Goal: Task Accomplishment & Management: Use online tool/utility

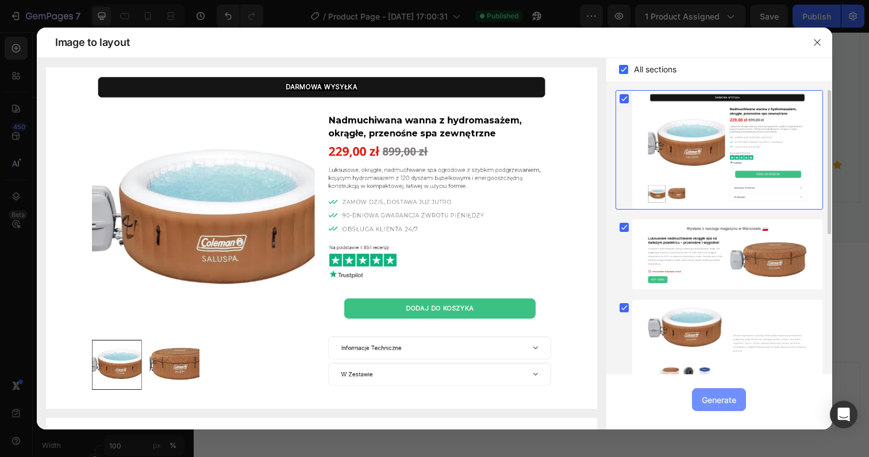
click at [729, 396] on div "Generate" at bounding box center [719, 400] width 34 height 12
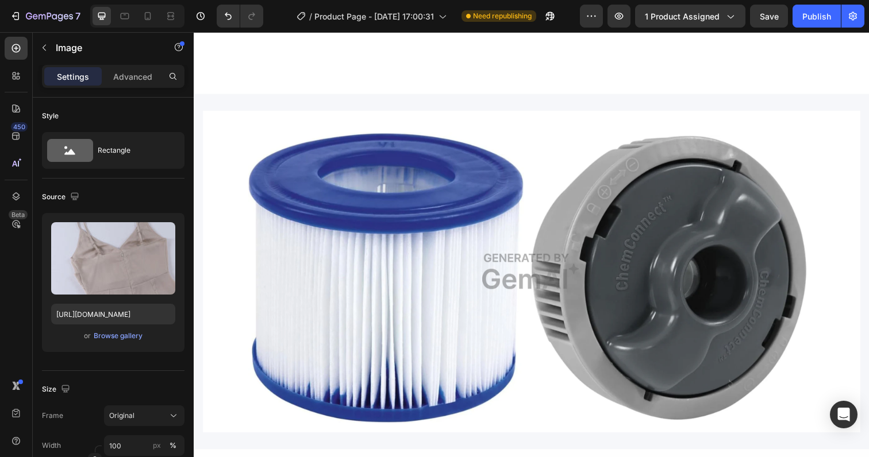
scroll to position [4498, 0]
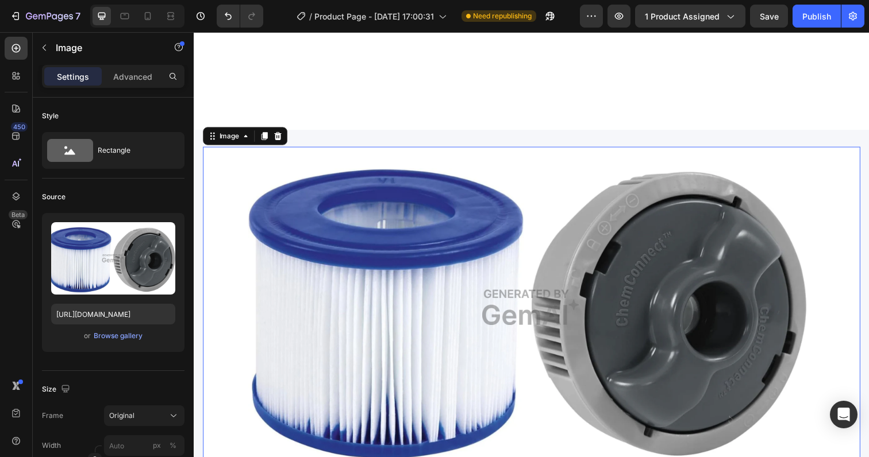
click at [495, 256] on img at bounding box center [538, 313] width 671 height 329
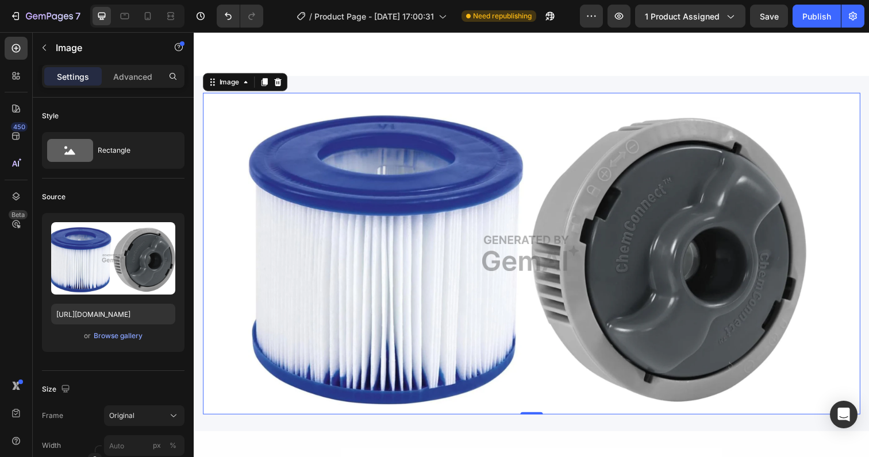
scroll to position [4541, 0]
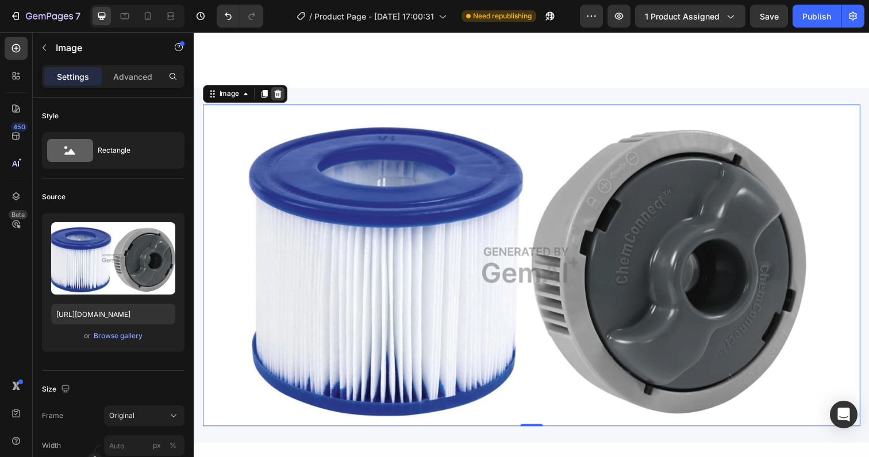
click at [279, 94] on icon at bounding box center [279, 95] width 7 height 8
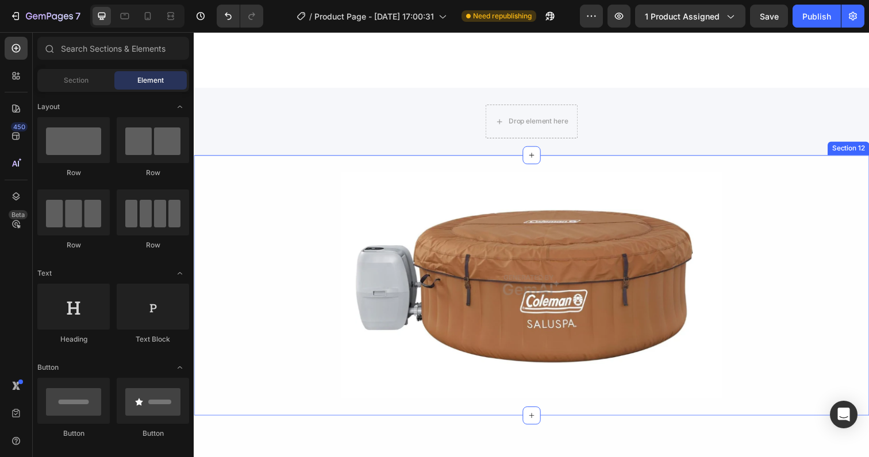
click at [325, 255] on div "Image Row" at bounding box center [538, 291] width 689 height 232
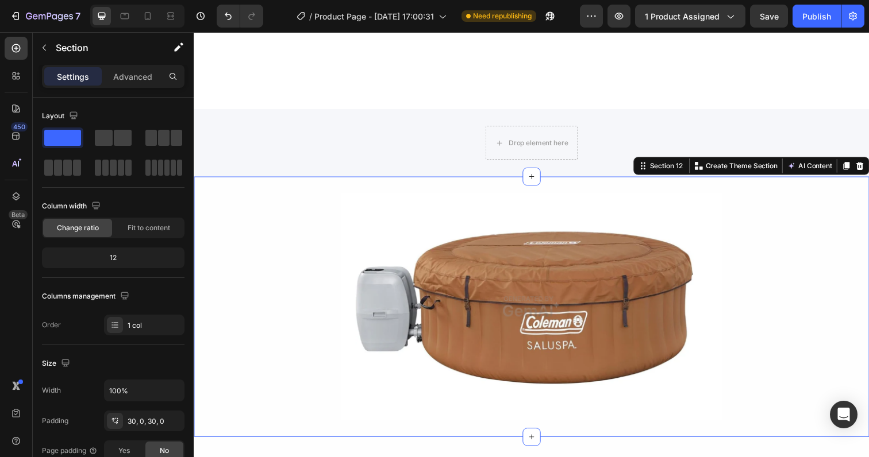
scroll to position [4513, 0]
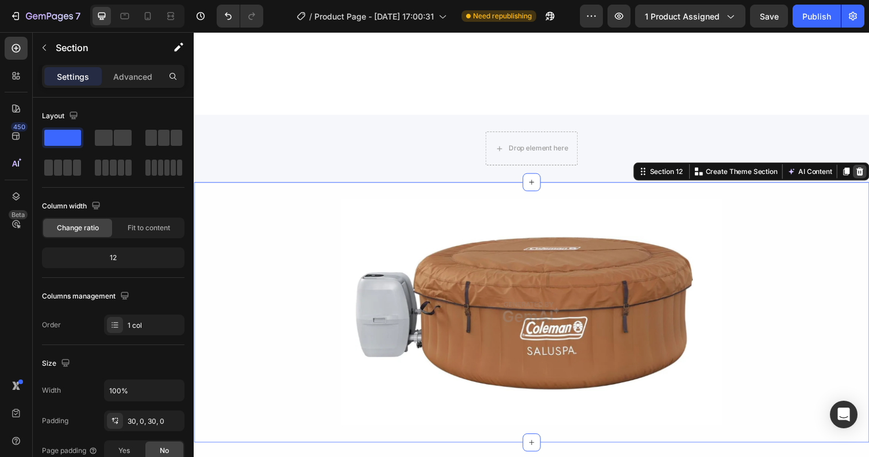
click at [868, 170] on icon at bounding box center [873, 174] width 9 height 9
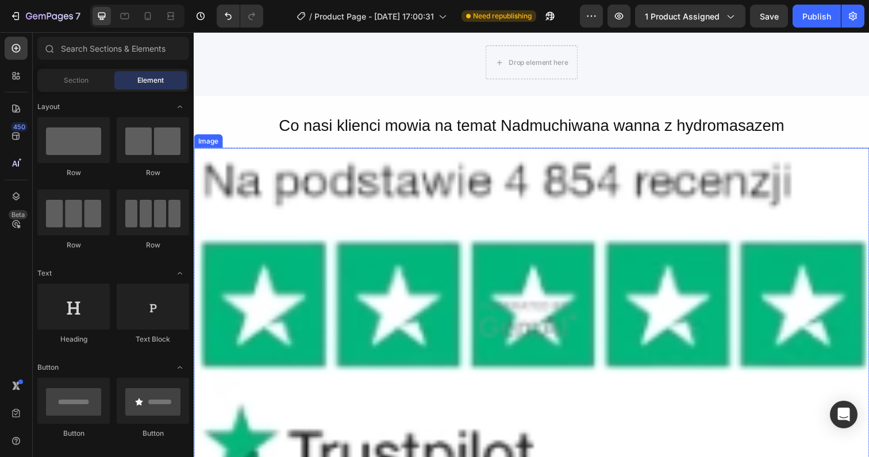
scroll to position [4607, 0]
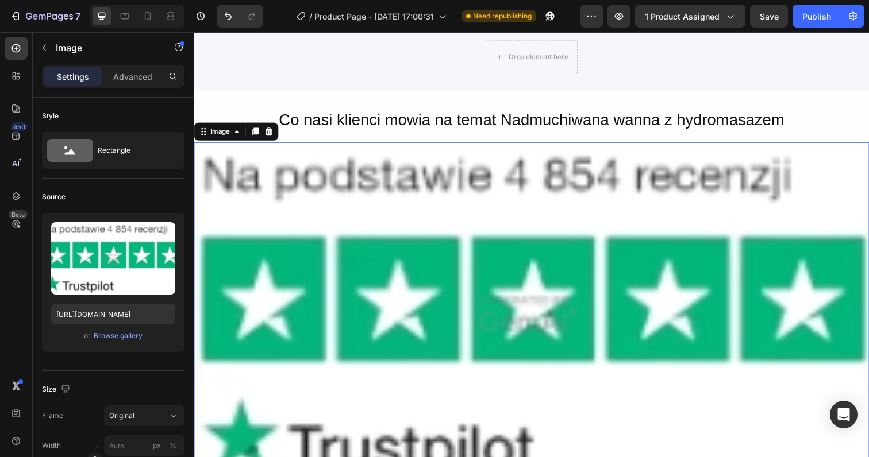
click at [619, 212] on img at bounding box center [538, 322] width 689 height 354
click at [267, 132] on icon at bounding box center [269, 133] width 9 height 9
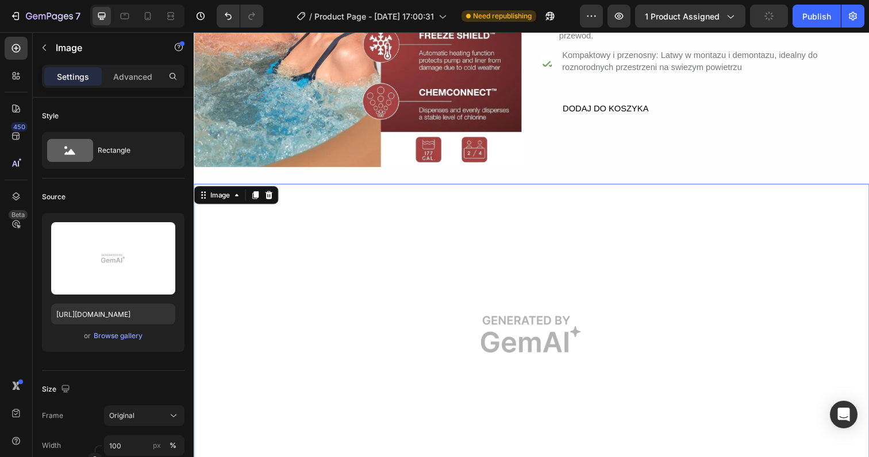
scroll to position [4089, 0]
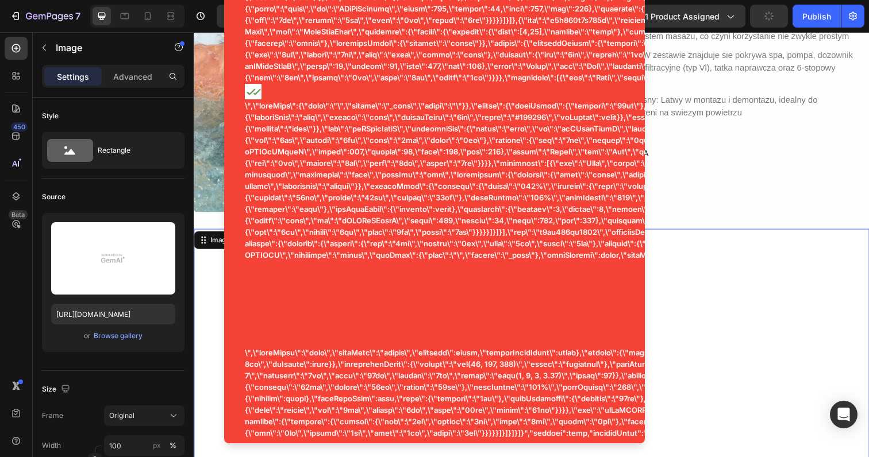
drag, startPoint x: 336, startPoint y: 79, endPoint x: 76, endPoint y: 211, distance: 290.6
click at [210, 299] on img at bounding box center [538, 386] width 689 height 307
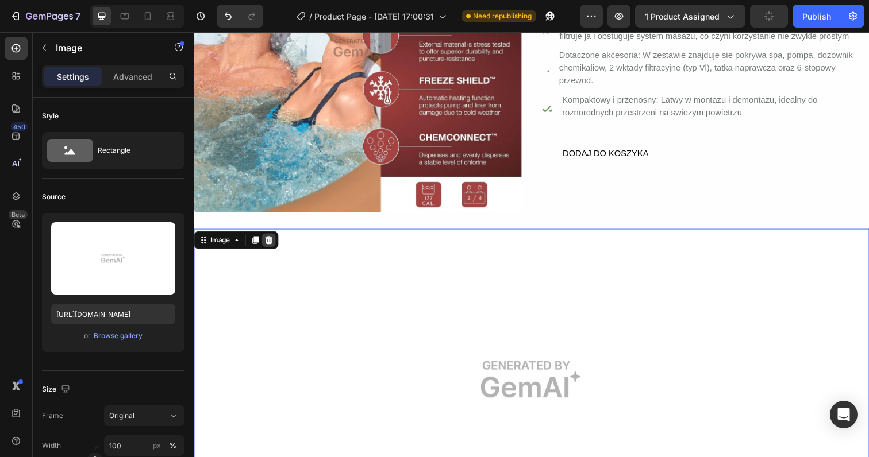
click at [275, 242] on div at bounding box center [270, 245] width 14 height 14
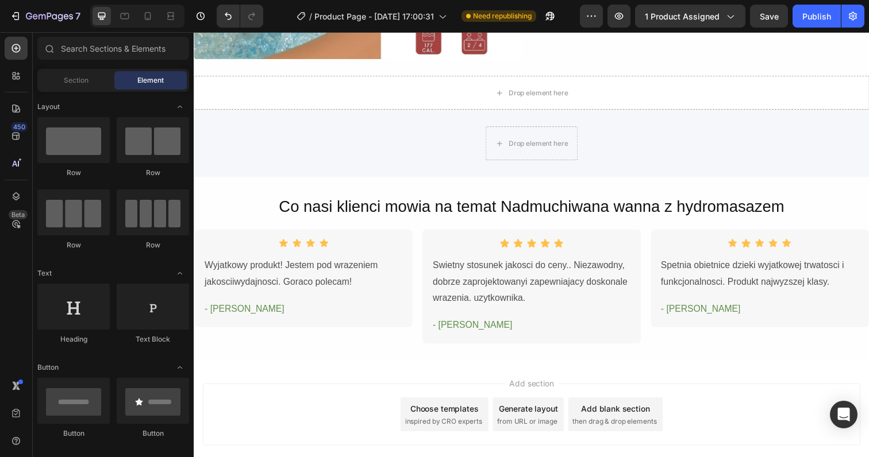
scroll to position [4245, 0]
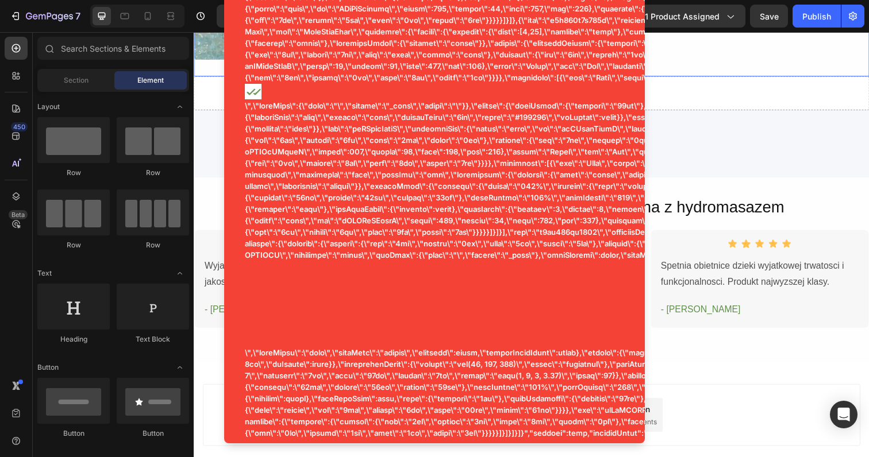
drag, startPoint x: 1001, startPoint y: 48, endPoint x: 789, endPoint y: 60, distance: 213.0
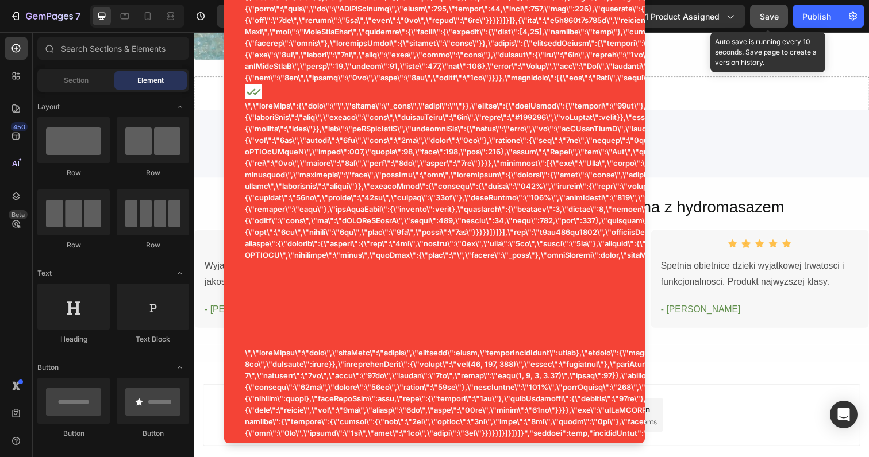
click at [772, 21] on div "Save" at bounding box center [769, 16] width 19 height 12
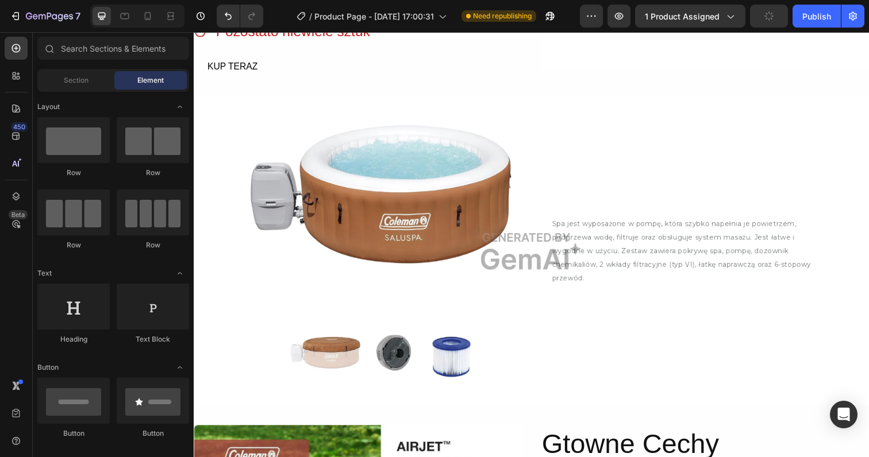
scroll to position [3530, 0]
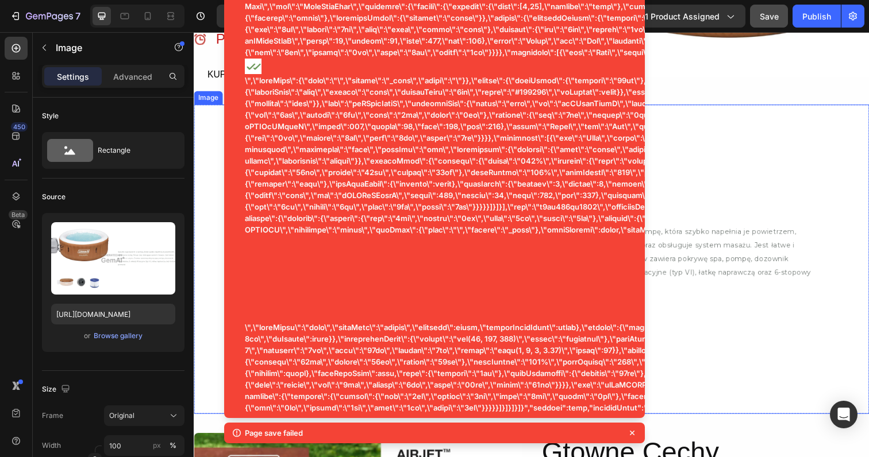
click at [707, 257] on img at bounding box center [538, 264] width 689 height 316
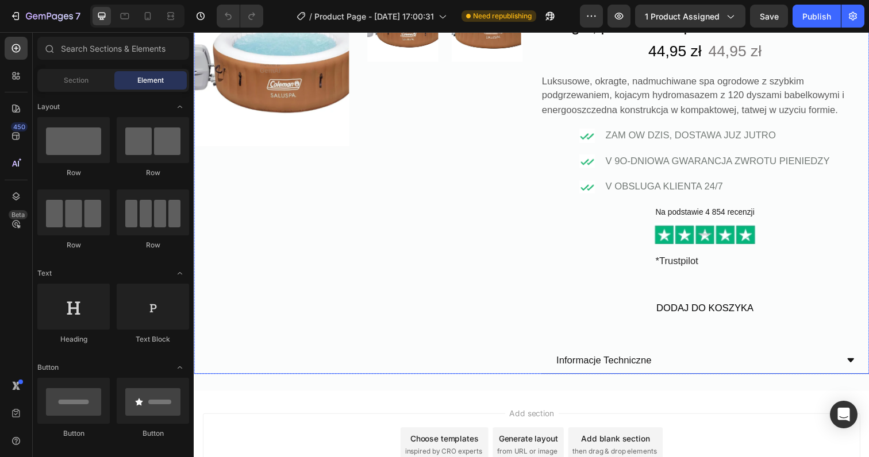
scroll to position [4256, 0]
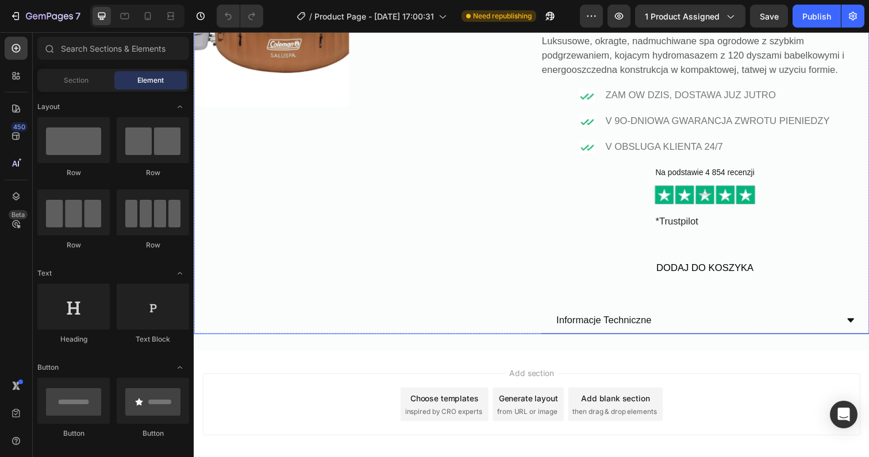
click at [540, 207] on div "Image Image Image Row Row Nadmuchiwana wanna z hydromasazem, okragte, przenosne…" at bounding box center [538, 144] width 689 height 391
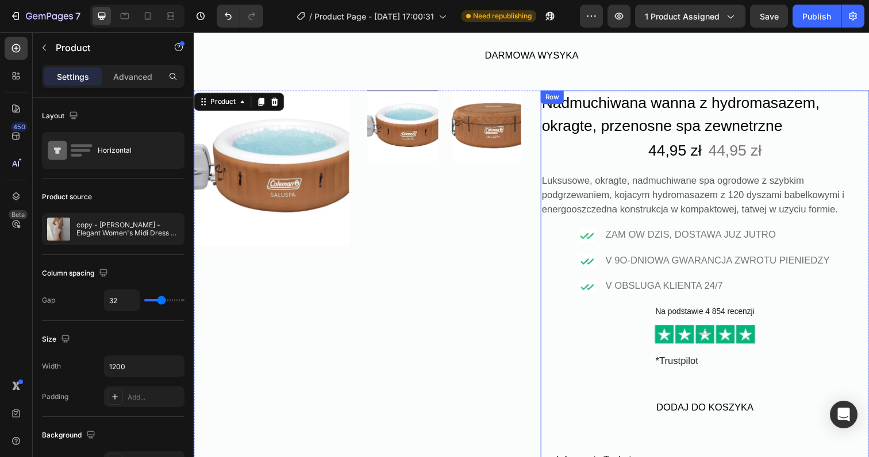
scroll to position [4111, 0]
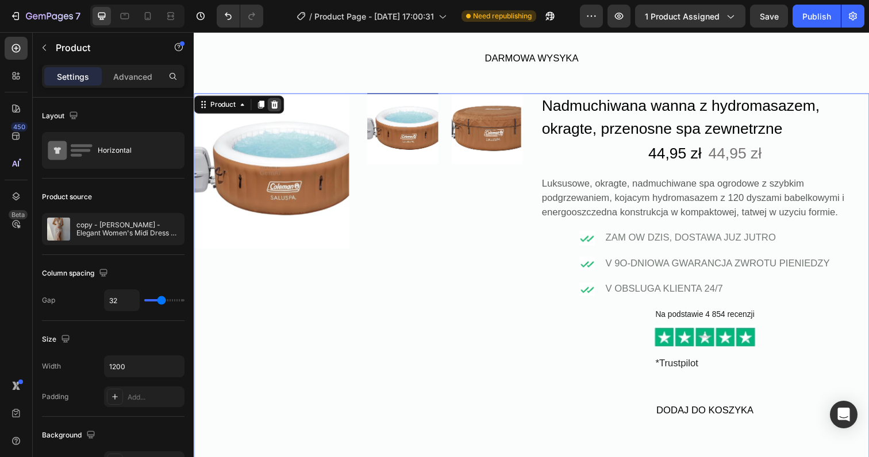
click at [279, 106] on icon at bounding box center [275, 106] width 9 height 9
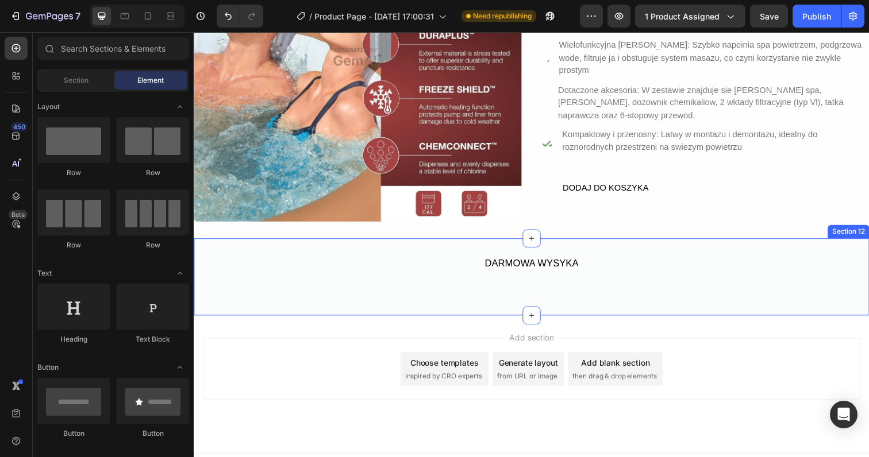
scroll to position [3899, 0]
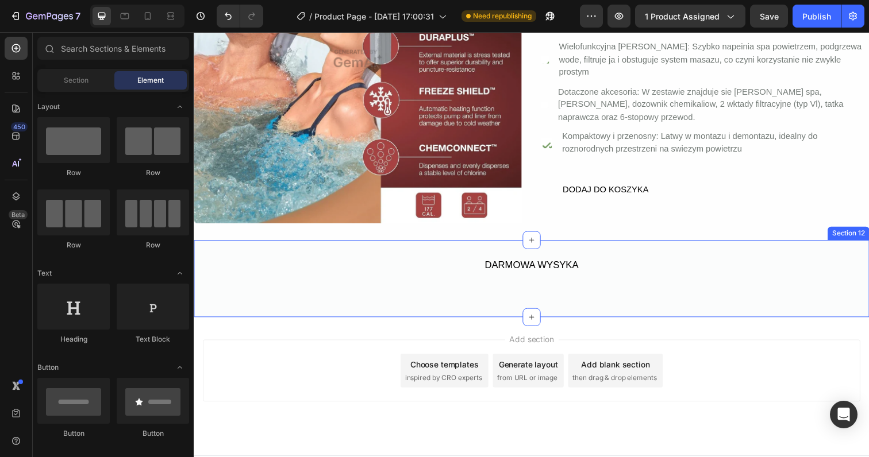
click at [801, 250] on div "DARMOWA WYSYKA Text Block Row Section 12" at bounding box center [538, 284] width 689 height 79
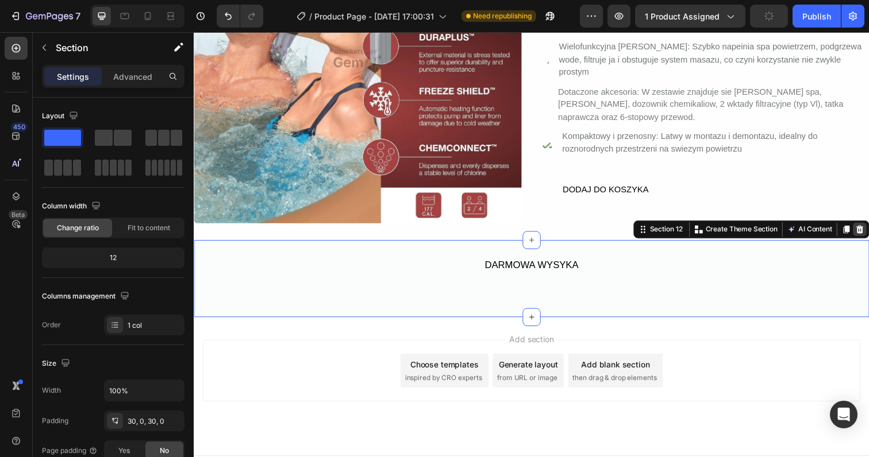
click at [868, 230] on icon at bounding box center [873, 233] width 9 height 9
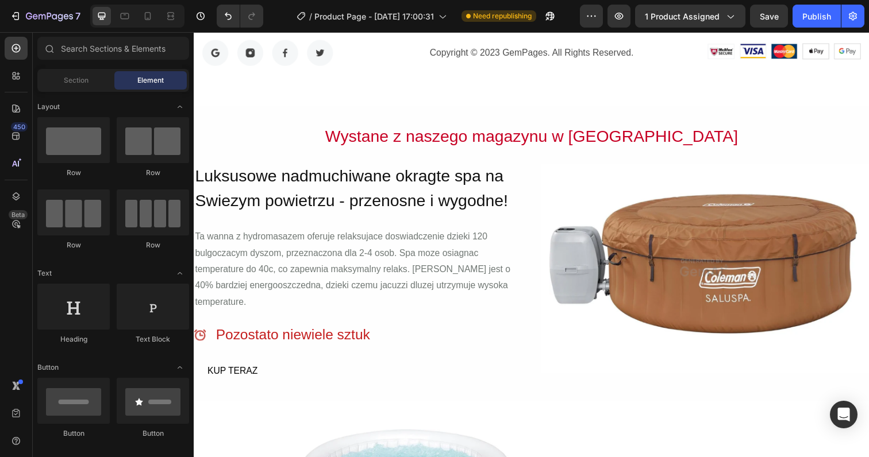
scroll to position [2743, 0]
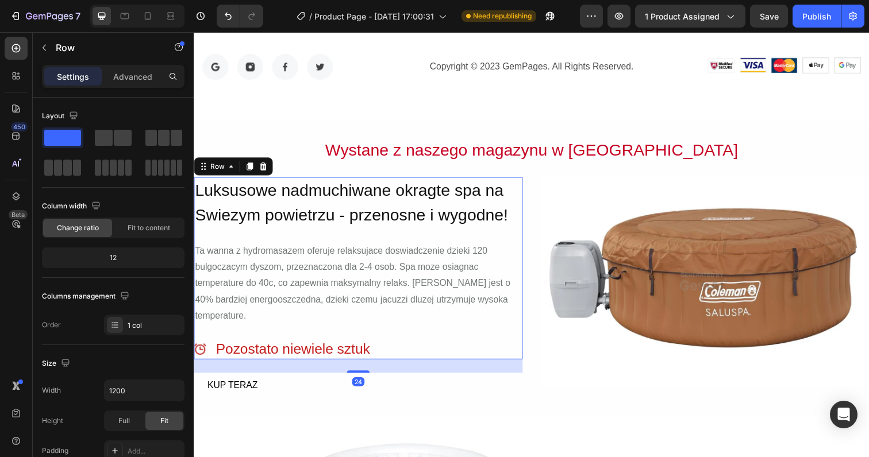
click at [526, 237] on div "Luksusowe nadmuchiwane okragte spa na Swiezym powietrzu - przenosne i wygodne! …" at bounding box center [362, 273] width 336 height 186
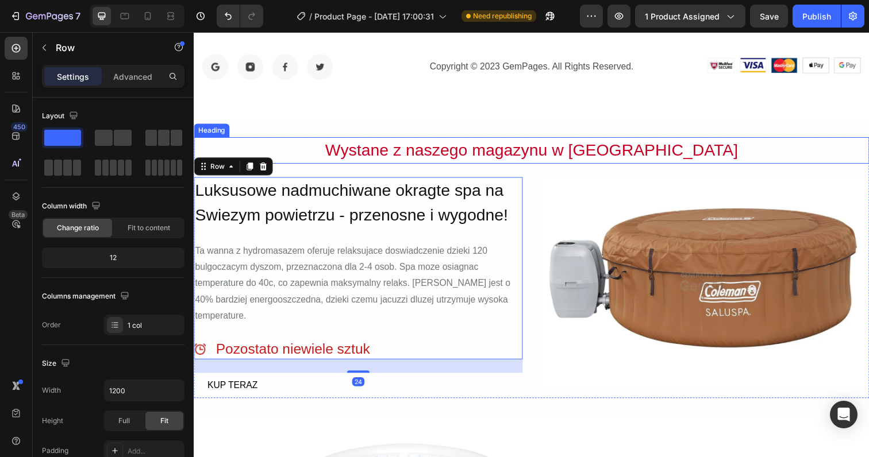
click at [543, 147] on h2 "Wystane z naszego magazynu w [GEOGRAPHIC_DATA]" at bounding box center [538, 154] width 689 height 28
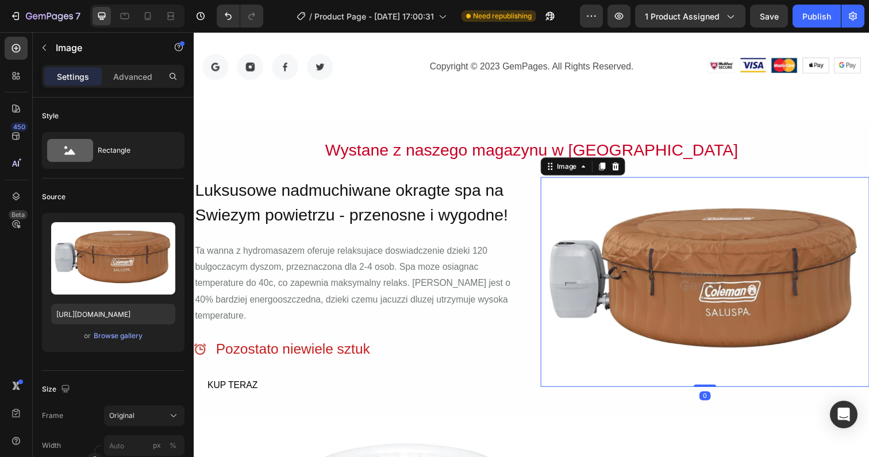
click at [583, 192] on img at bounding box center [716, 287] width 336 height 214
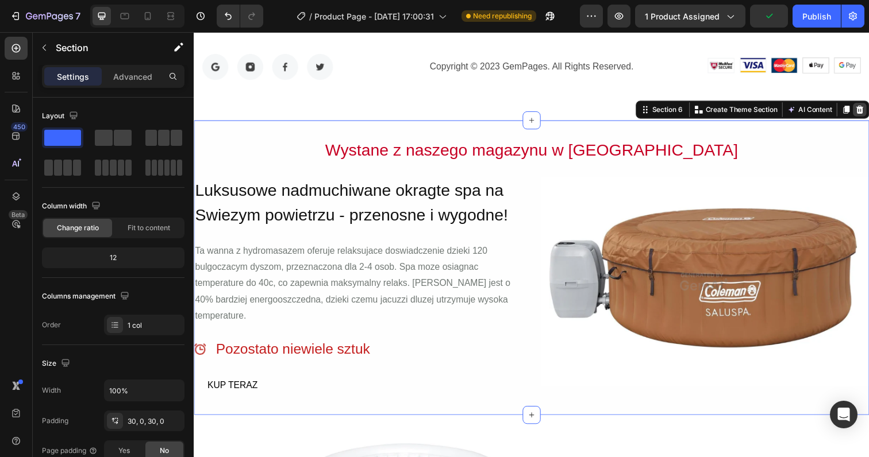
click at [868, 113] on icon at bounding box center [873, 111] width 7 height 8
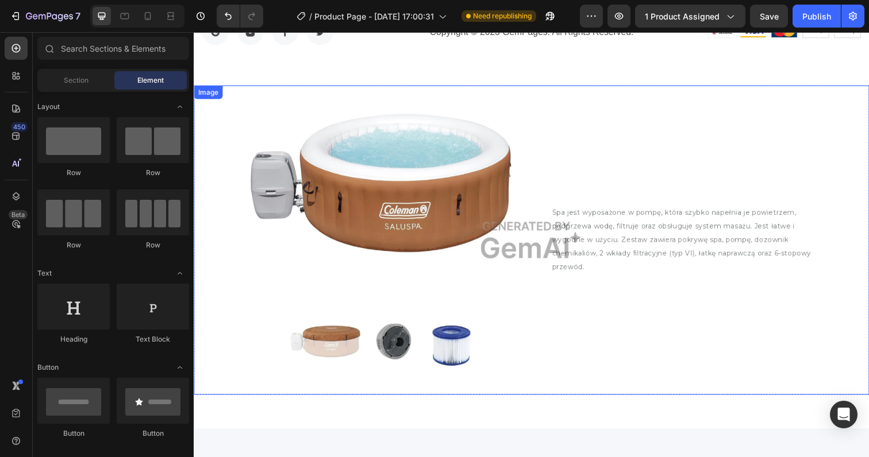
scroll to position [2614, 0]
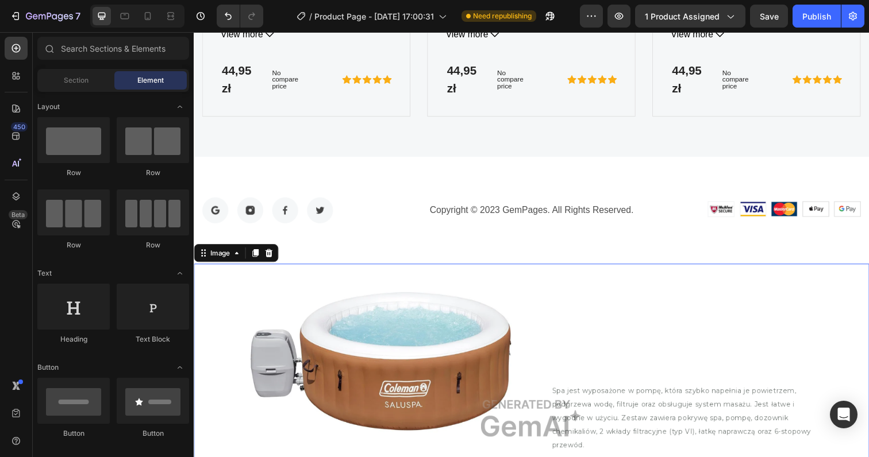
click at [593, 273] on img at bounding box center [538, 427] width 689 height 316
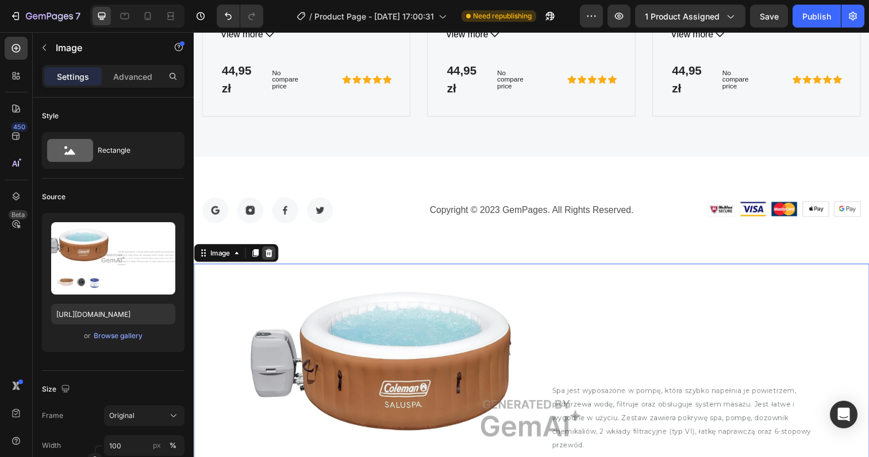
click at [269, 253] on icon at bounding box center [269, 257] width 9 height 9
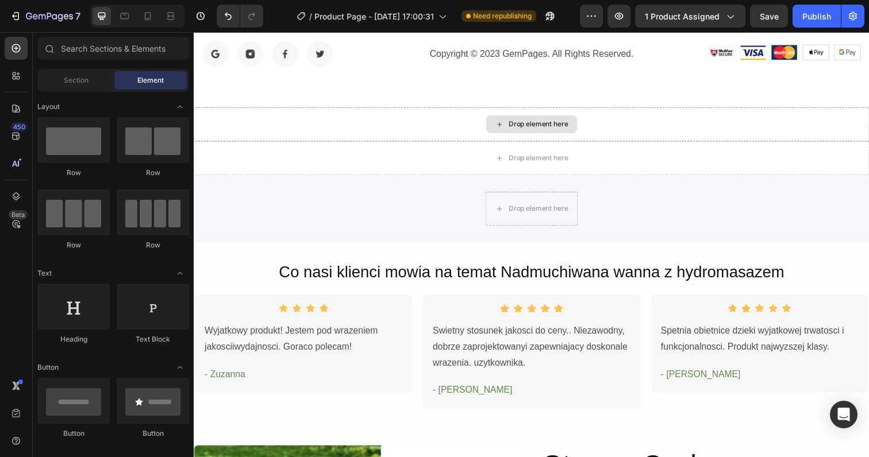
scroll to position [2226, 0]
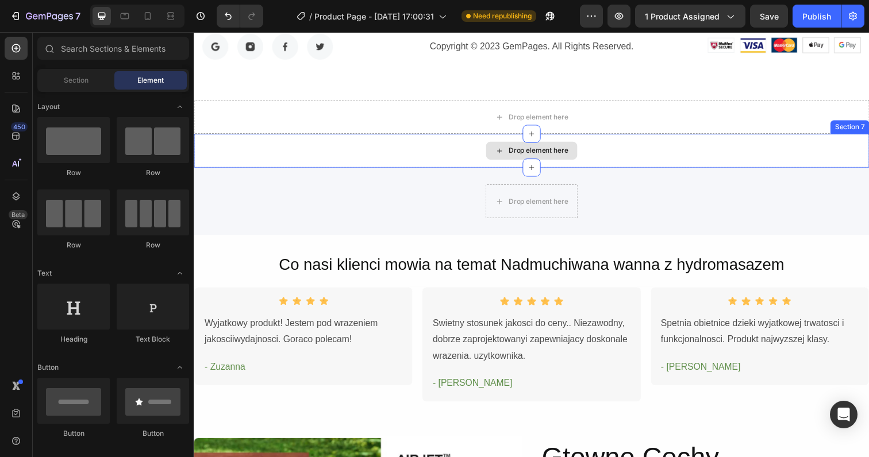
click at [783, 149] on div "Drop element here" at bounding box center [538, 153] width 689 height 34
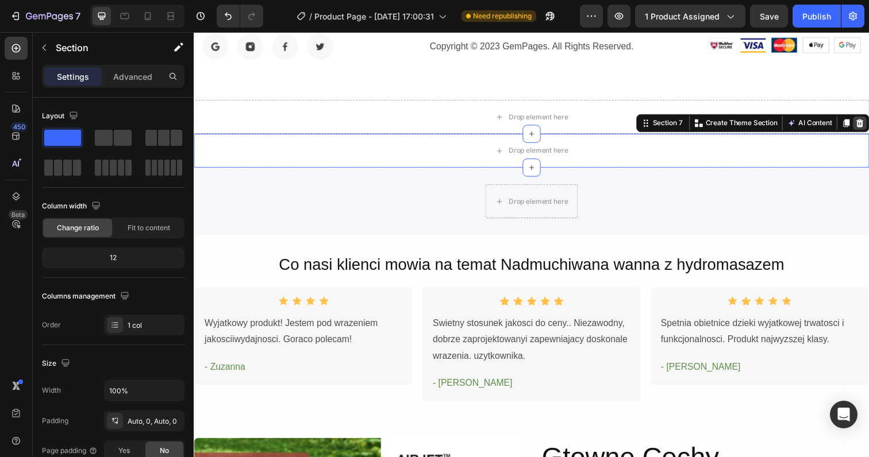
click at [868, 126] on icon at bounding box center [873, 125] width 7 height 8
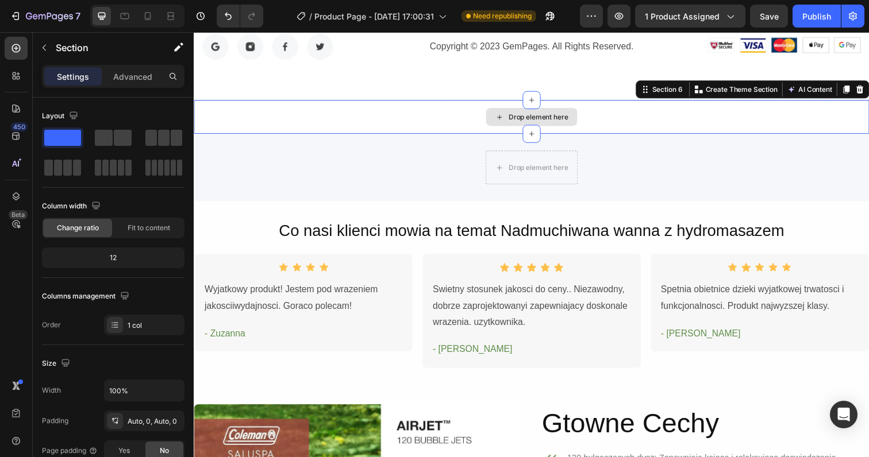
click at [860, 107] on div "Drop element here" at bounding box center [538, 119] width 689 height 34
click at [868, 92] on icon at bounding box center [873, 90] width 9 height 9
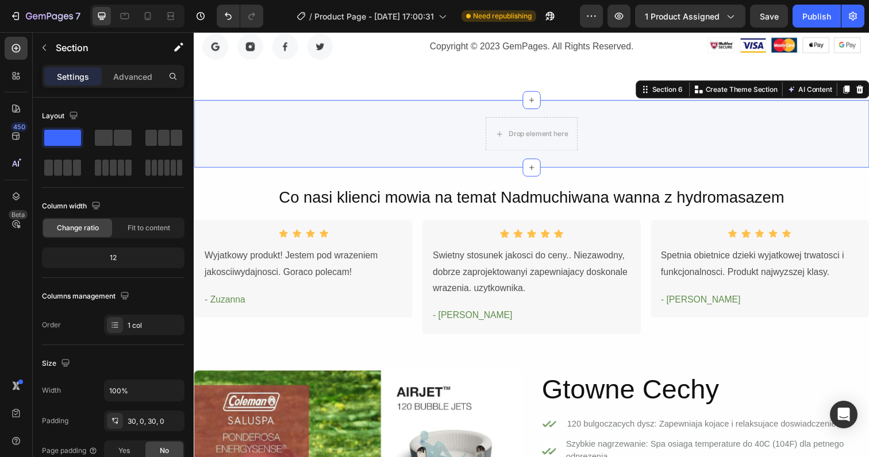
click at [733, 144] on div "Drop element here Row" at bounding box center [538, 136] width 689 height 34
click at [868, 88] on icon at bounding box center [873, 91] width 7 height 8
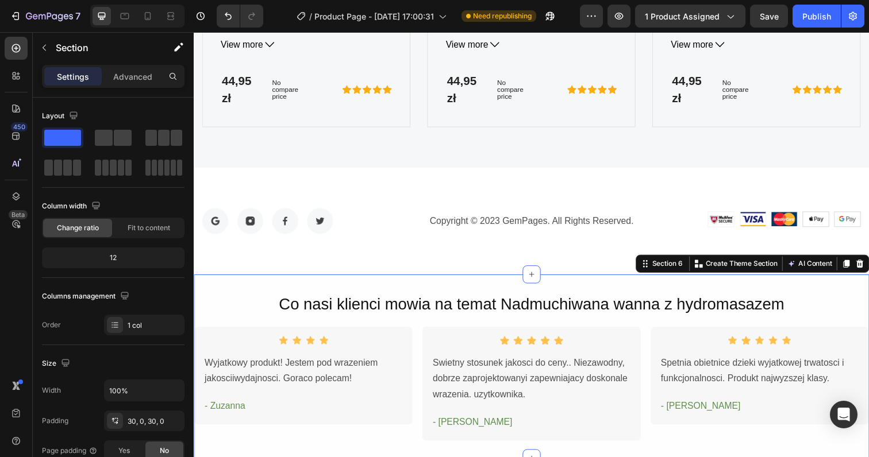
scroll to position [2064, 0]
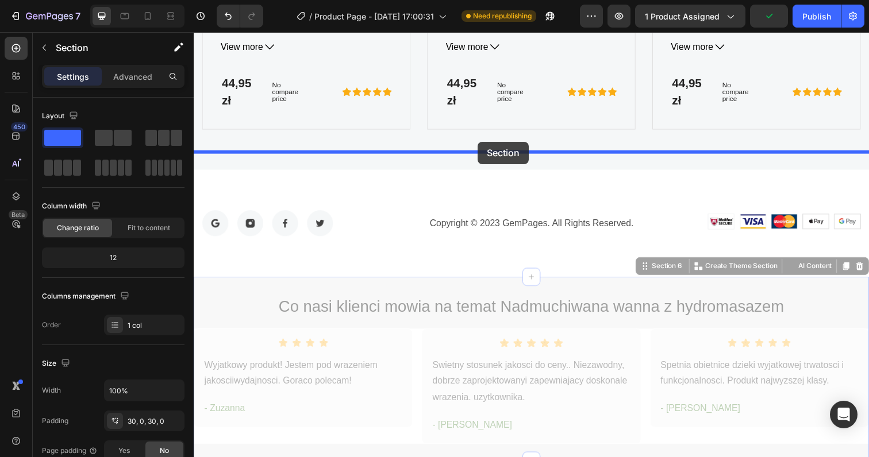
drag, startPoint x: 471, startPoint y: 268, endPoint x: 484, endPoint y: 145, distance: 124.2
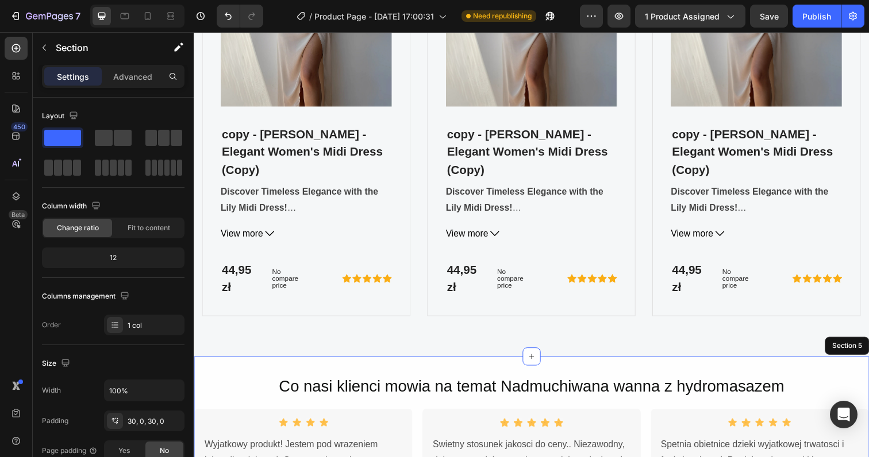
scroll to position [1867, 0]
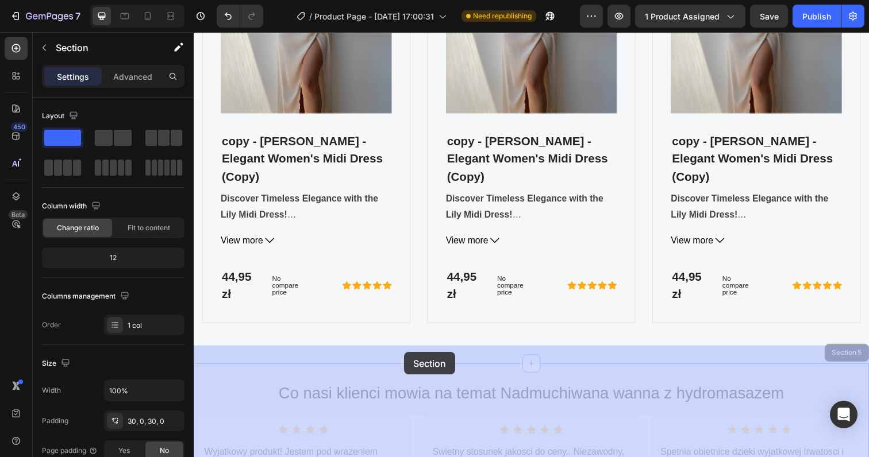
drag, startPoint x: 430, startPoint y: 359, endPoint x: 409, endPoint y: 359, distance: 21.3
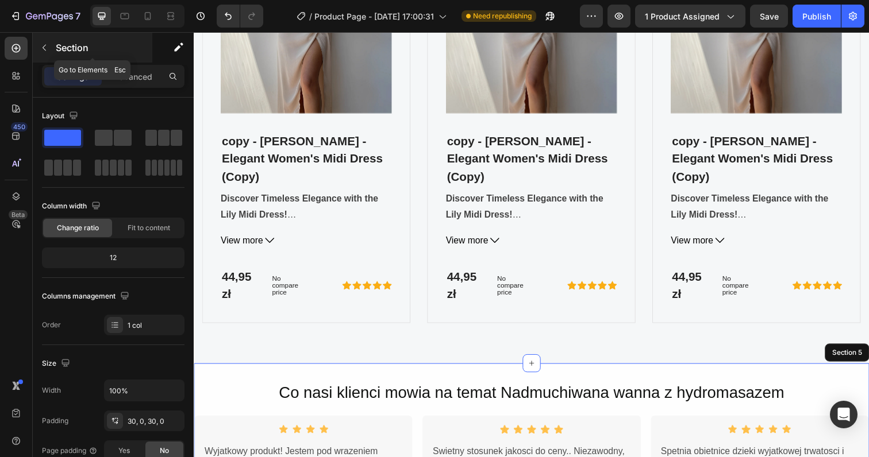
click at [42, 45] on icon "button" at bounding box center [44, 47] width 9 height 9
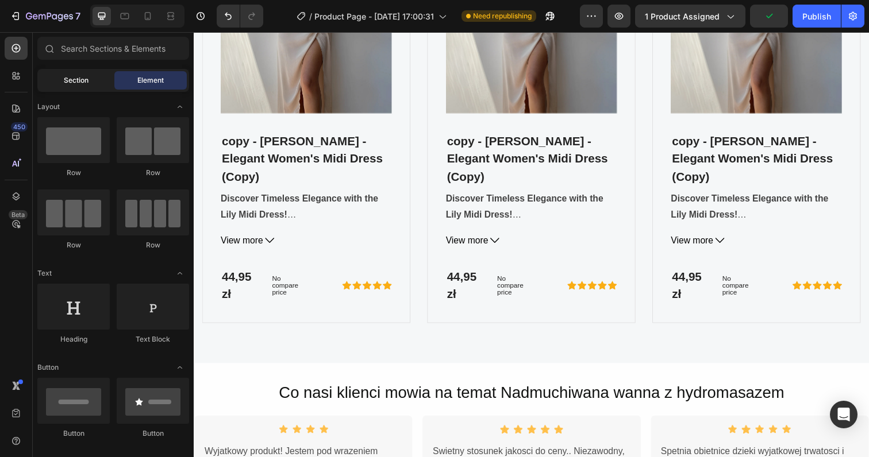
click at [72, 76] on span "Section" at bounding box center [76, 80] width 25 height 10
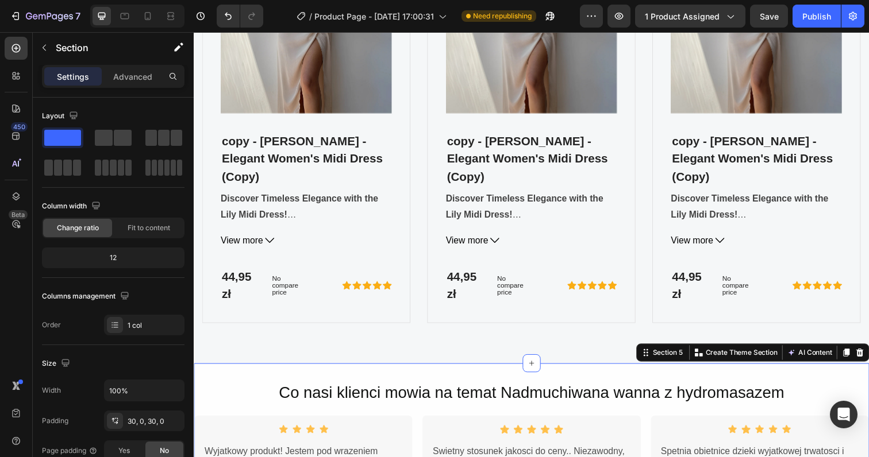
click at [424, 371] on div "Co nasi klienci mowia na temat Nadmuchiwana wanna z hydromasazem Heading Icon I…" at bounding box center [538, 465] width 689 height 188
click at [41, 47] on icon "button" at bounding box center [44, 47] width 9 height 9
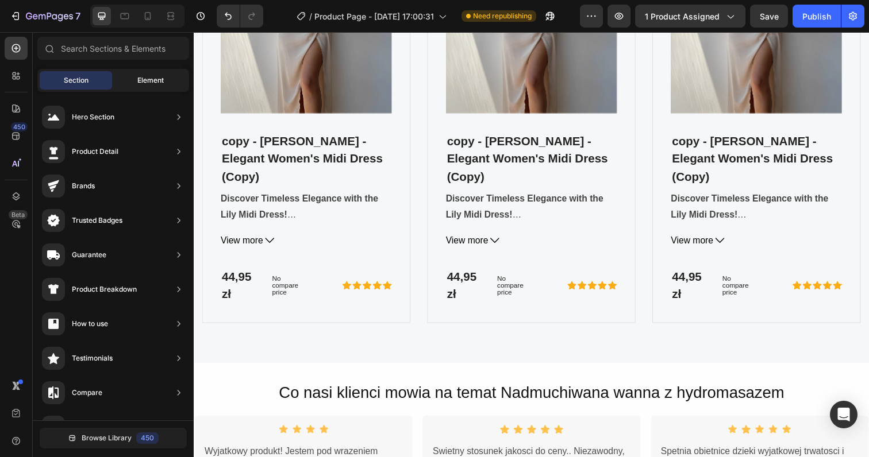
click at [137, 78] on span "Element" at bounding box center [150, 80] width 26 height 10
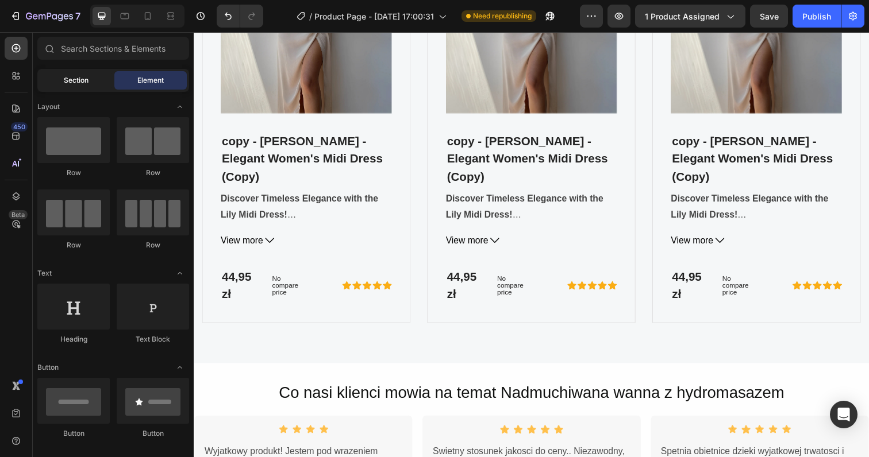
click at [74, 84] on span "Section" at bounding box center [76, 80] width 25 height 10
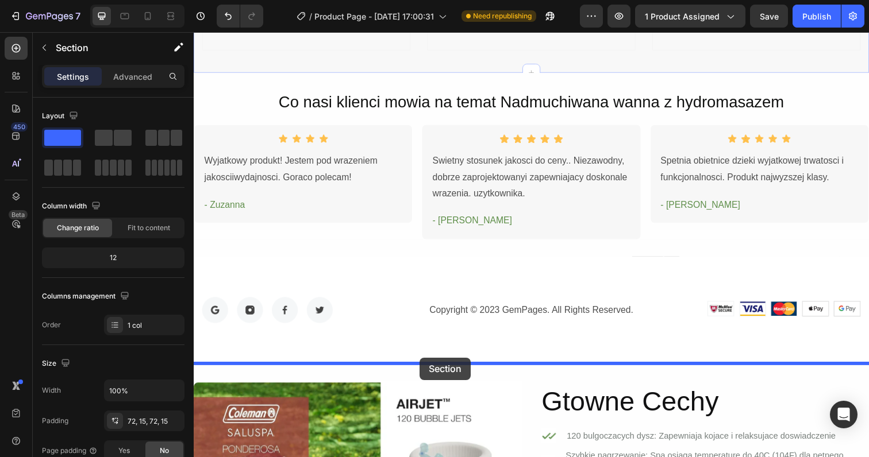
scroll to position [2153, 0]
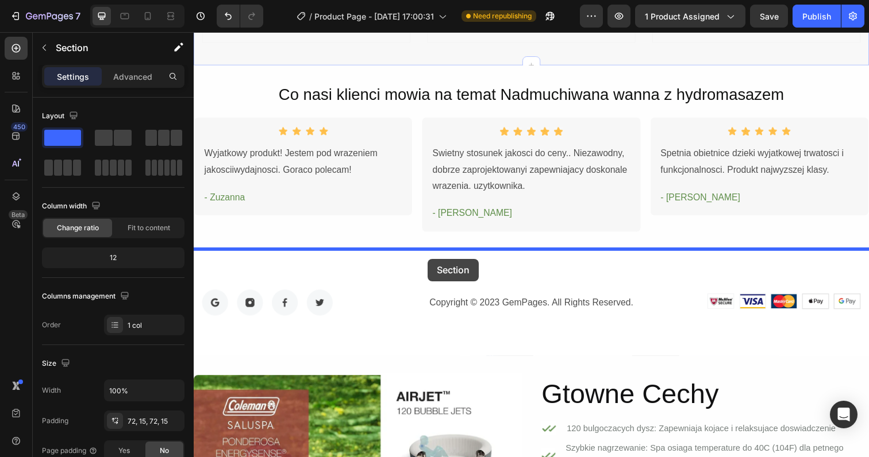
drag, startPoint x: 401, startPoint y: 322, endPoint x: 433, endPoint y: 264, distance: 66.1
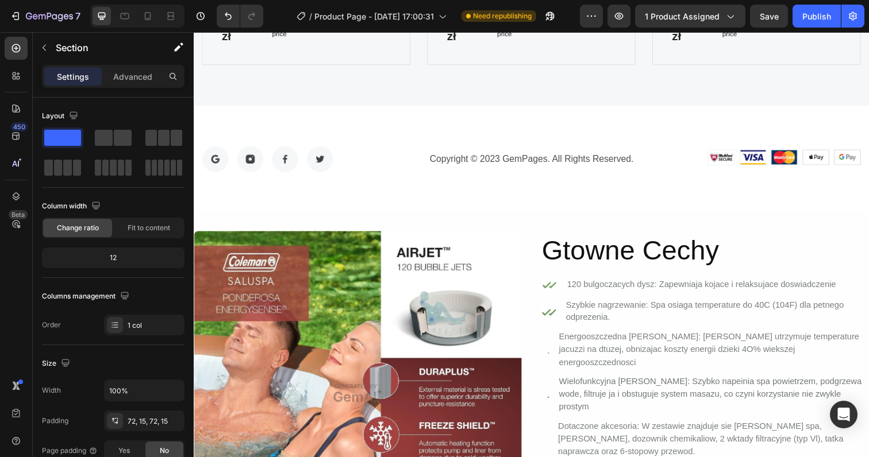
scroll to position [2876, 0]
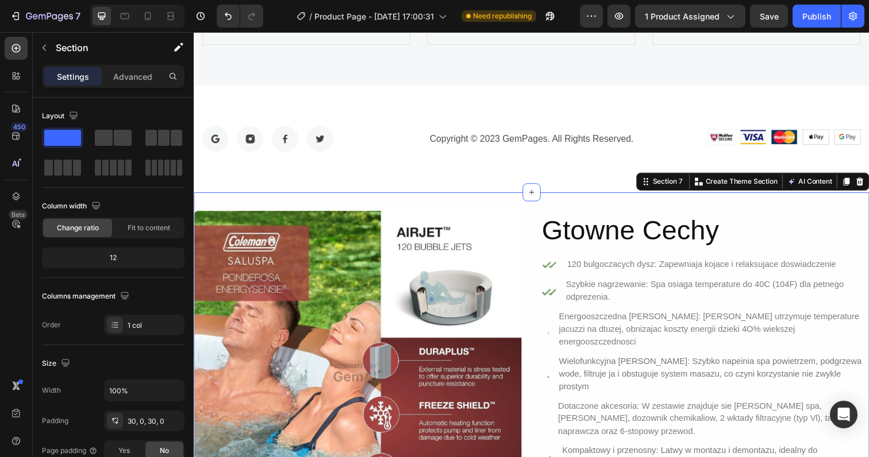
click at [517, 196] on div "Image Gtowne Cechy Heading Icon 120 bulgoczacych dysz: Zapewniaja kojace i rela…" at bounding box center [538, 381] width 689 height 370
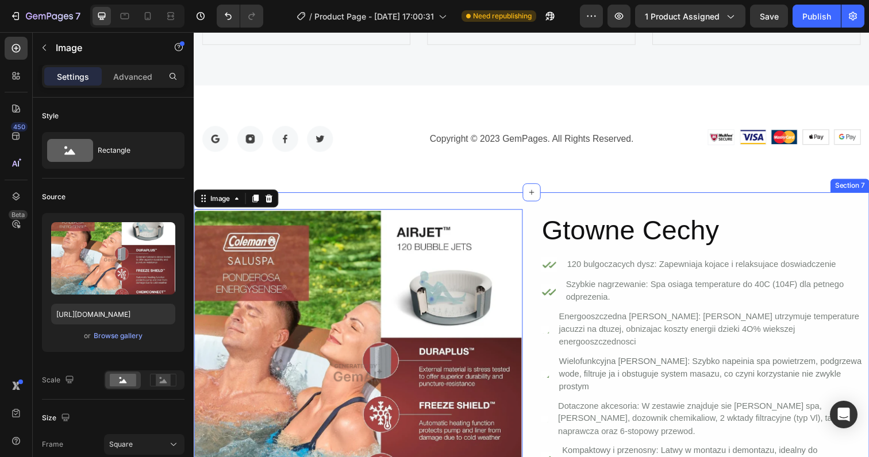
click at [565, 196] on div "Image 0 Gtowne Cechy Heading Icon 120 bulgoczacych dysz: Zapewniaja kojace i re…" at bounding box center [538, 381] width 689 height 370
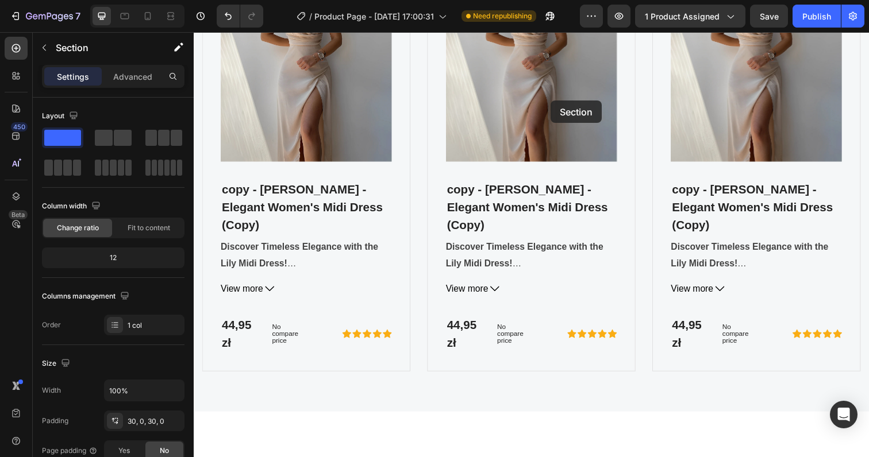
scroll to position [1999, 0]
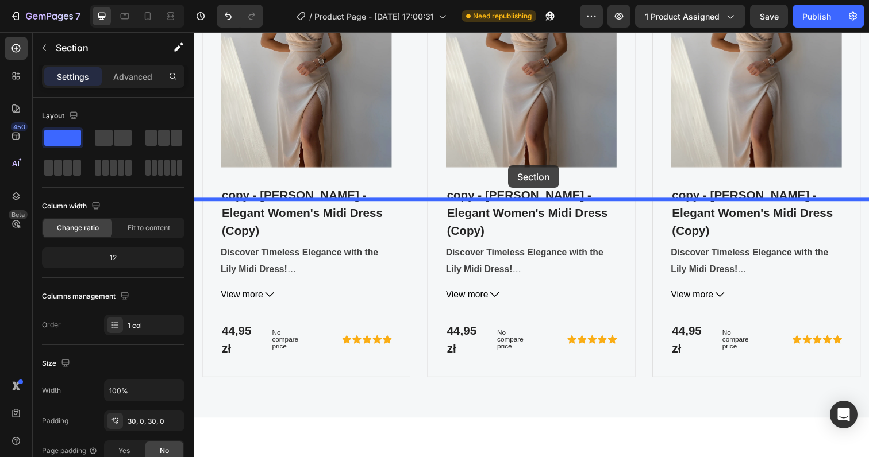
drag, startPoint x: 565, startPoint y: 191, endPoint x: 514, endPoint y: 170, distance: 55.9
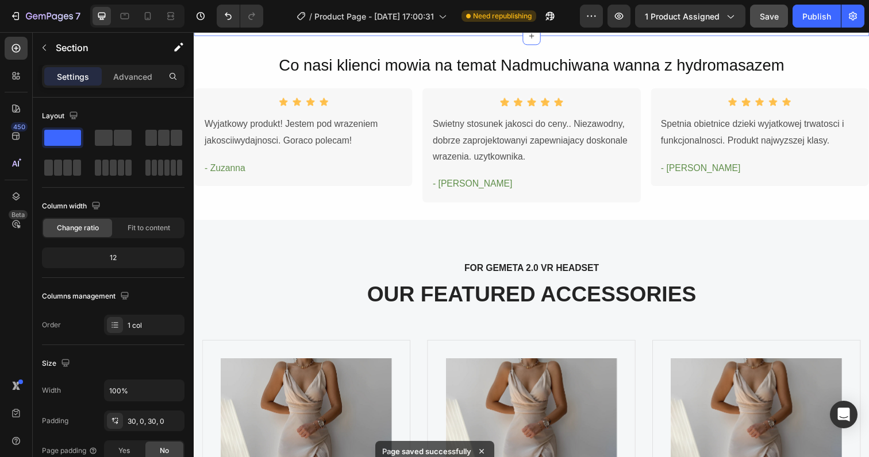
click at [762, 13] on span "Save" at bounding box center [769, 16] width 19 height 10
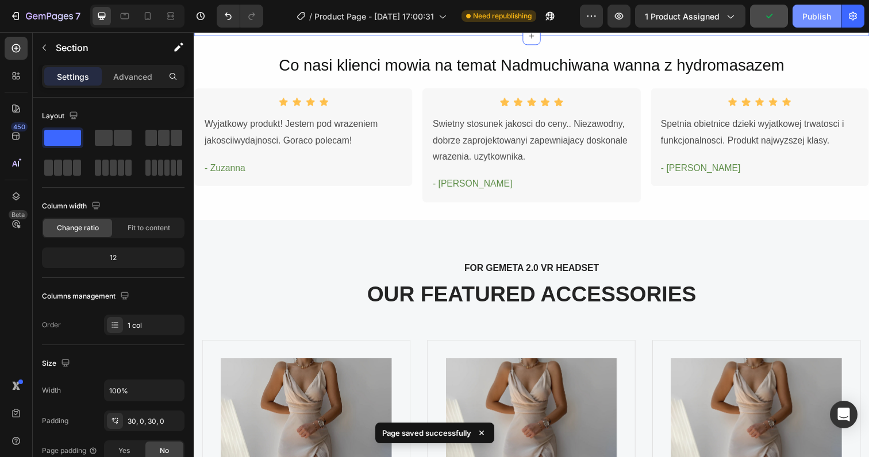
click at [804, 13] on div "Publish" at bounding box center [816, 16] width 29 height 12
